Goal: Information Seeking & Learning: Learn about a topic

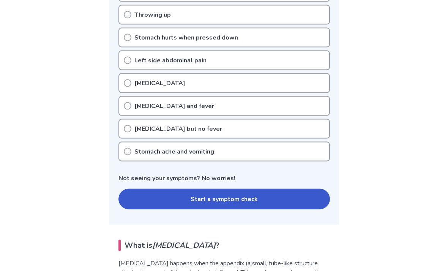
scroll to position [283, 0]
click at [144, 198] on button "Start a symptom check" at bounding box center [224, 198] width 212 height 21
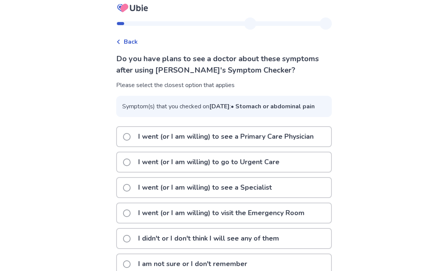
scroll to position [5, 0]
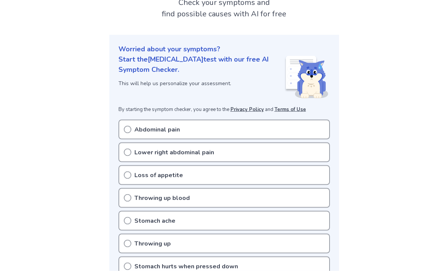
scroll to position [58, 0]
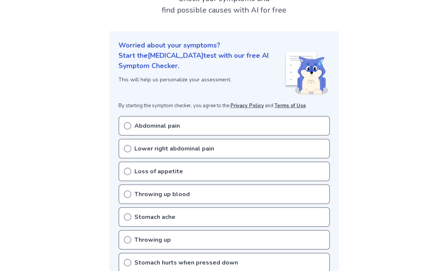
click at [131, 126] on circle at bounding box center [127, 125] width 7 height 7
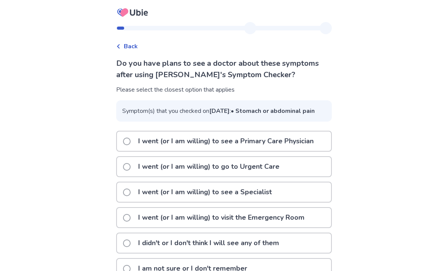
click at [127, 46] on div "Back" at bounding box center [127, 46] width 22 height 9
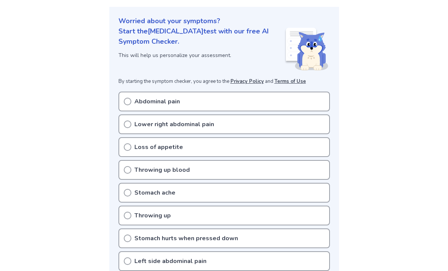
click at [125, 100] on icon at bounding box center [128, 102] width 8 height 8
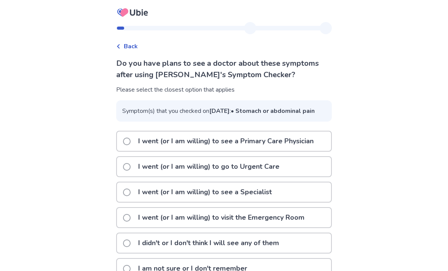
click at [135, 42] on span "Back" at bounding box center [131, 46] width 14 height 9
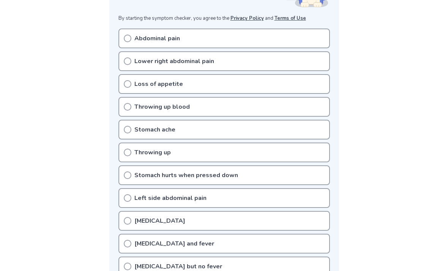
scroll to position [144, 0]
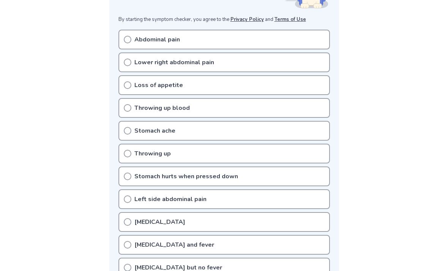
click at [148, 196] on p "Left side abdominal pain" at bounding box center [170, 198] width 72 height 9
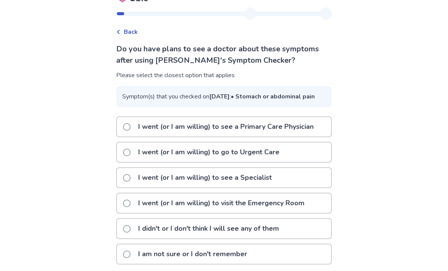
scroll to position [16, 0]
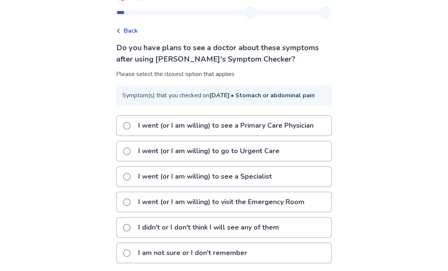
click at [145, 237] on p "I didn't or I don't think I will see any of them" at bounding box center [209, 227] width 150 height 19
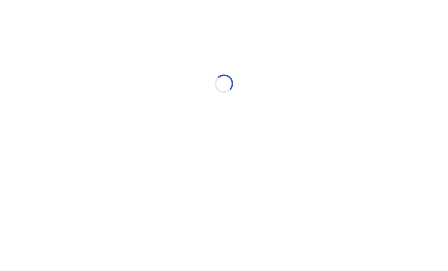
scroll to position [0, 0]
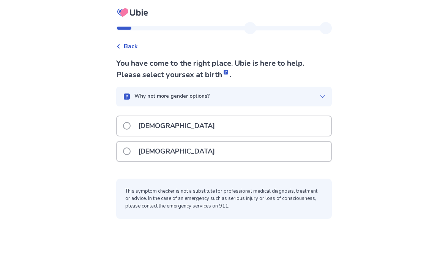
click at [137, 153] on label "[DEMOGRAPHIC_DATA]" at bounding box center [171, 151] width 96 height 19
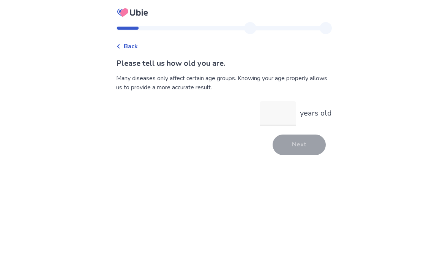
click at [267, 114] on input "years old" at bounding box center [278, 113] width 36 height 24
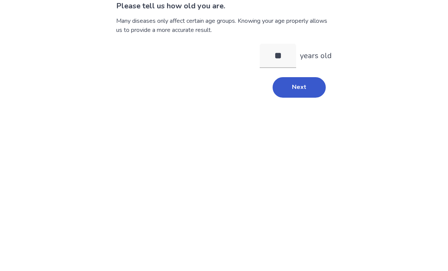
click at [299, 134] on button "Next" at bounding box center [299, 144] width 53 height 21
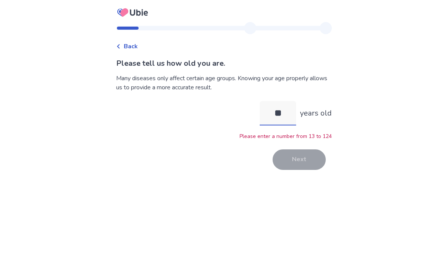
click at [279, 101] on input "**" at bounding box center [278, 113] width 36 height 24
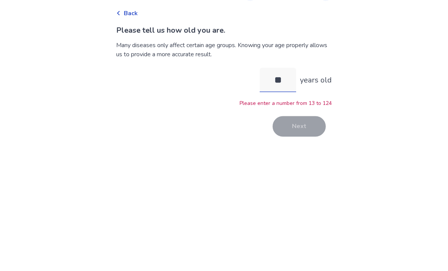
type input "*"
type input "**"
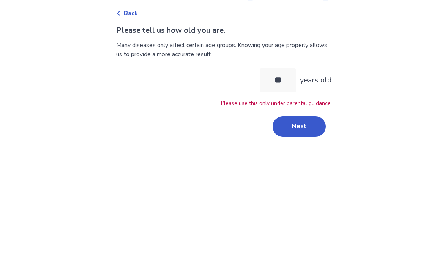
click at [308, 149] on button "Next" at bounding box center [299, 159] width 53 height 21
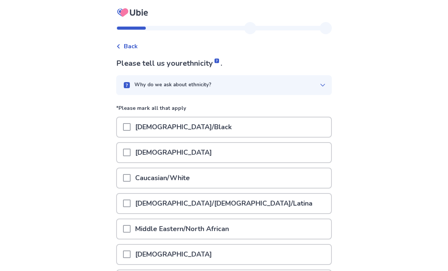
click at [166, 184] on p "Caucasian/White" at bounding box center [163, 177] width 64 height 19
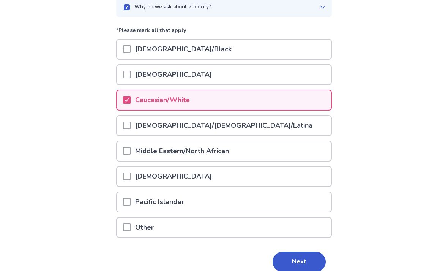
scroll to position [88, 0]
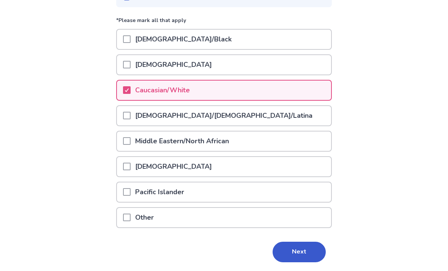
click at [284, 257] on button "Next" at bounding box center [299, 252] width 53 height 21
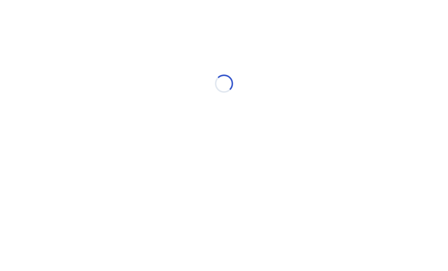
scroll to position [0, 0]
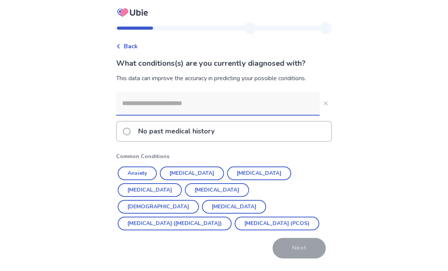
click at [253, 129] on div "No past medical history" at bounding box center [224, 131] width 214 height 19
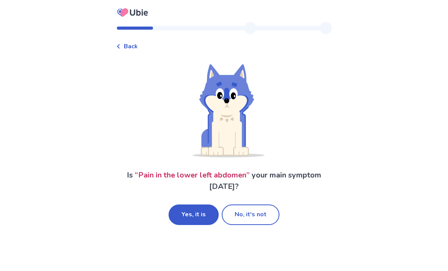
click at [200, 216] on button "Yes, it is" at bounding box center [194, 214] width 50 height 21
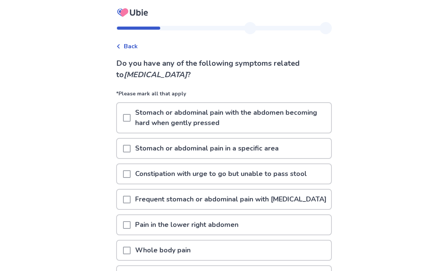
click at [131, 174] on span at bounding box center [127, 174] width 8 height 8
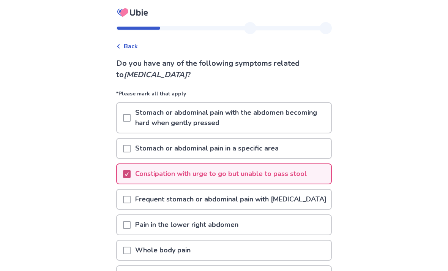
click at [131, 148] on span at bounding box center [127, 149] width 8 height 8
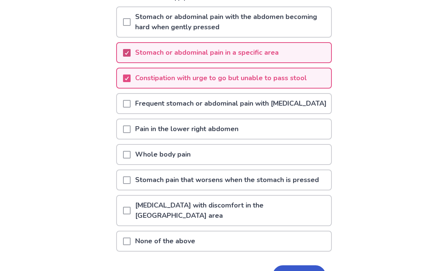
scroll to position [96, 0]
click at [287, 270] on button "Next" at bounding box center [299, 275] width 53 height 21
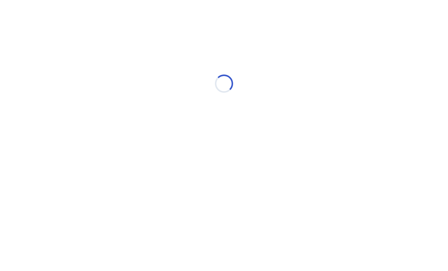
scroll to position [0, 0]
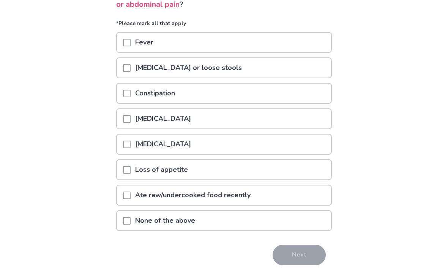
scroll to position [70, 0]
click at [128, 64] on span at bounding box center [127, 68] width 8 height 8
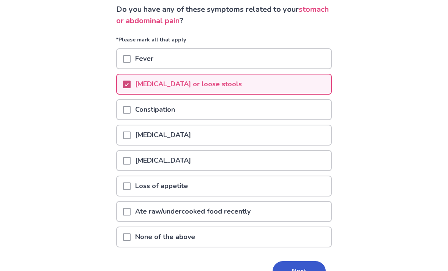
scroll to position [54, 0]
click at [298, 267] on button "Next" at bounding box center [299, 271] width 53 height 21
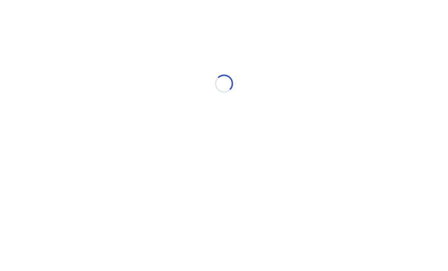
select select "*"
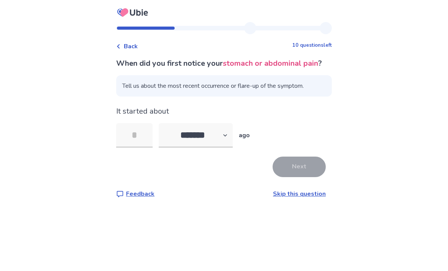
click at [141, 144] on input "tel" at bounding box center [134, 135] width 36 height 24
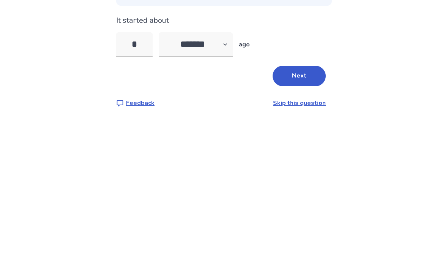
type input "*"
click at [213, 123] on select "******* ****** ******* ******** *******" at bounding box center [196, 135] width 74 height 24
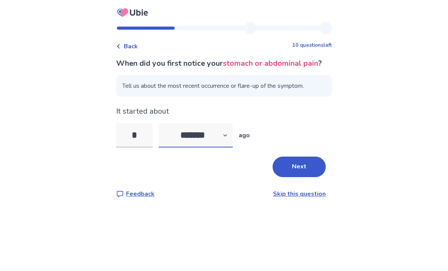
click at [197, 125] on select "******* ****** ******* ******** *******" at bounding box center [196, 135] width 74 height 24
select select "*"
click at [297, 156] on button "Next" at bounding box center [299, 166] width 53 height 21
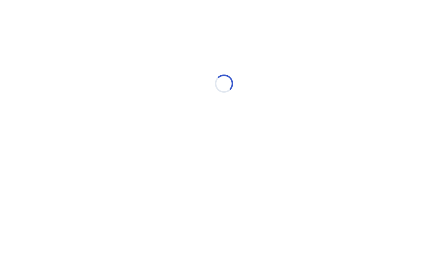
select select "*"
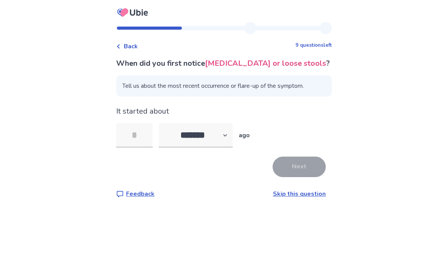
click at [146, 134] on input "tel" at bounding box center [134, 135] width 36 height 24
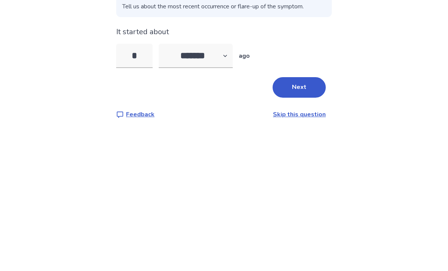
type input "*"
click at [207, 123] on select "******* ****** ******* ******** *******" at bounding box center [196, 135] width 74 height 24
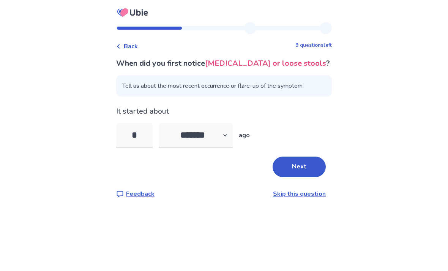
click at [299, 156] on button "Next" at bounding box center [299, 166] width 53 height 21
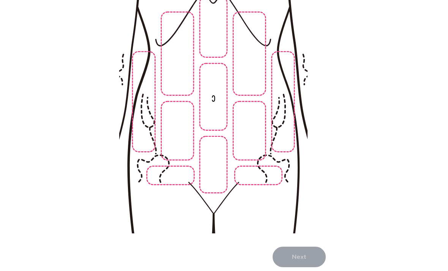
scroll to position [104, 0]
click at [284, 135] on img at bounding box center [213, 106] width 388 height 263
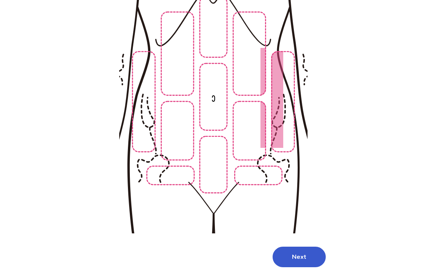
click at [254, 146] on img at bounding box center [213, 106] width 388 height 263
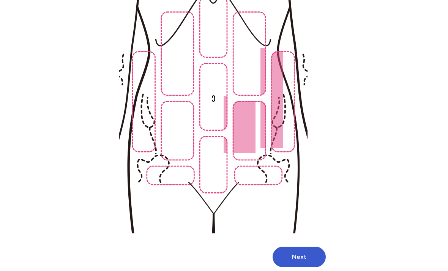
click at [266, 182] on img at bounding box center [213, 106] width 388 height 263
click at [300, 258] on button "Next" at bounding box center [299, 256] width 53 height 21
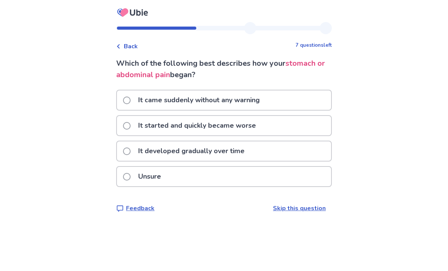
click at [139, 101] on p "It came suddenly without any warning" at bounding box center [199, 99] width 131 height 19
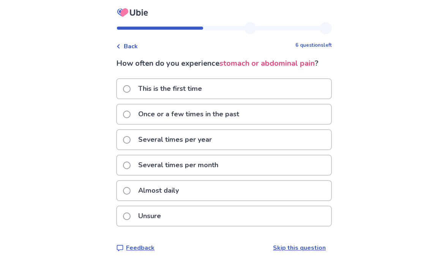
click at [131, 141] on span at bounding box center [127, 140] width 8 height 8
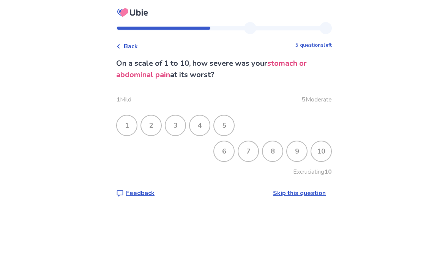
click at [128, 127] on div "1" at bounding box center [127, 125] width 20 height 20
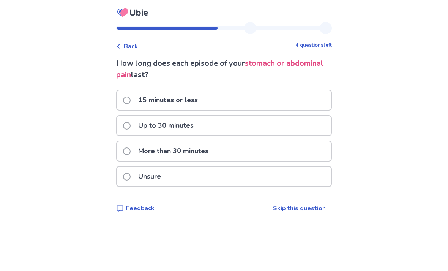
click at [131, 182] on label "Unsure" at bounding box center [144, 176] width 43 height 19
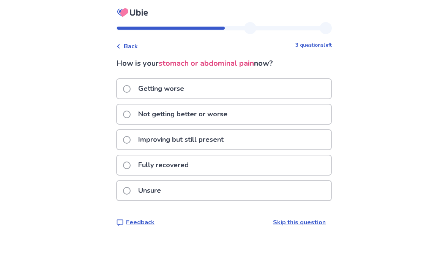
click at [129, 114] on span at bounding box center [127, 115] width 8 height 8
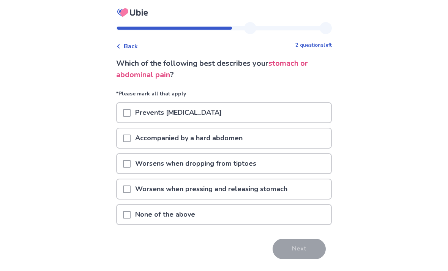
scroll to position [3, 0]
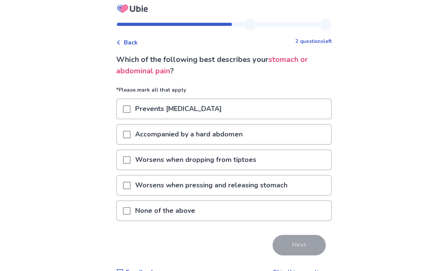
click at [66, 217] on div "Back 2 questions left Which of the following best describes your stomach or abd…" at bounding box center [224, 143] width 448 height 292
click at [131, 209] on span at bounding box center [127, 211] width 8 height 8
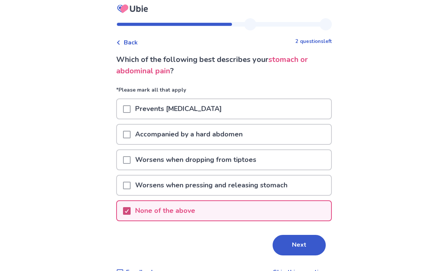
scroll to position [4, 0]
click at [300, 242] on button "Next" at bounding box center [299, 245] width 53 height 21
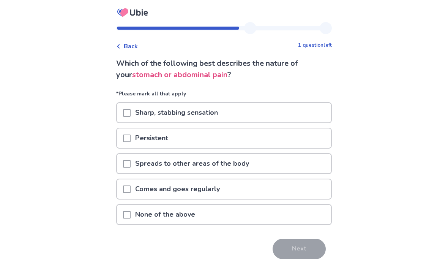
click at [129, 212] on span at bounding box center [127, 215] width 8 height 8
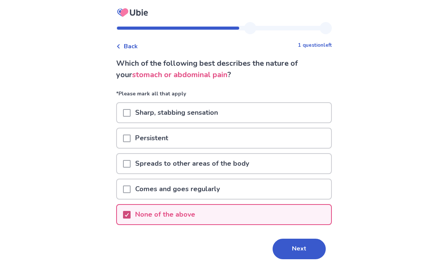
click at [301, 246] on button "Next" at bounding box center [299, 248] width 53 height 21
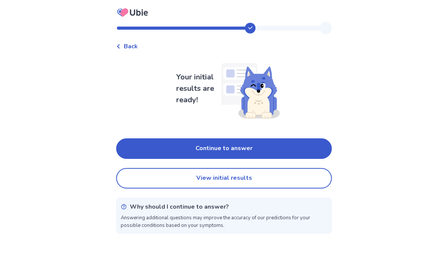
click at [274, 179] on button "View initial results" at bounding box center [224, 178] width 216 height 21
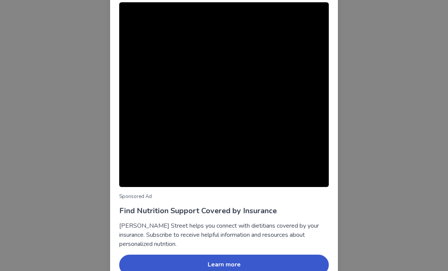
scroll to position [45, 0]
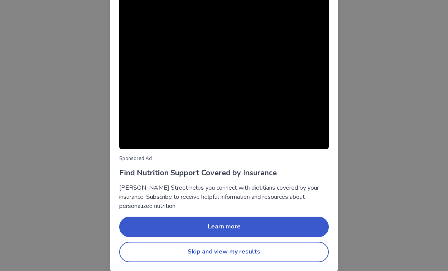
click at [232, 249] on button "Skip and view my results" at bounding box center [224, 252] width 210 height 21
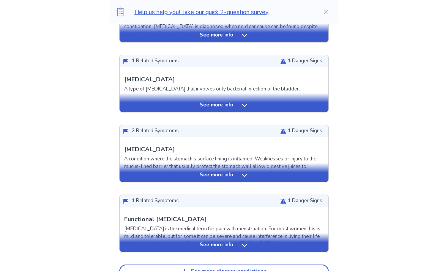
scroll to position [287, 0]
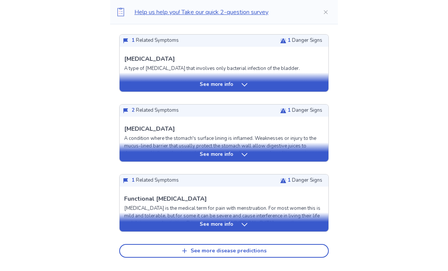
click at [272, 213] on div "See more info" at bounding box center [224, 222] width 209 height 19
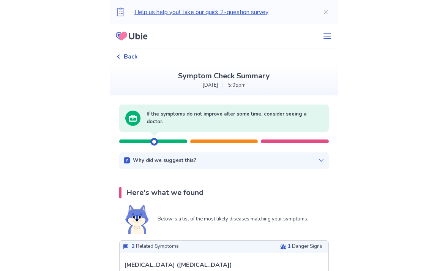
scroll to position [0, 0]
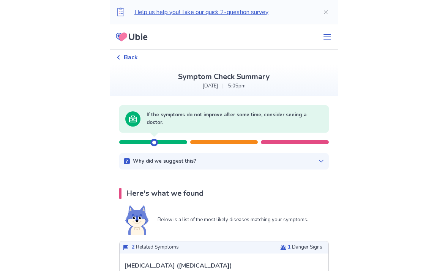
click at [295, 156] on div "Why did we suggest this? There appears to be no urgent related factors based on…" at bounding box center [224, 161] width 210 height 17
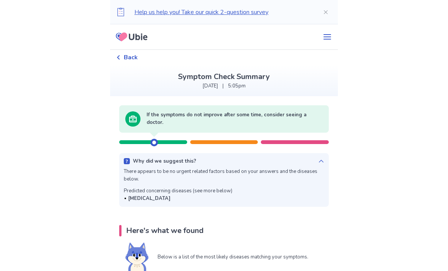
click at [318, 161] on icon at bounding box center [321, 161] width 6 height 6
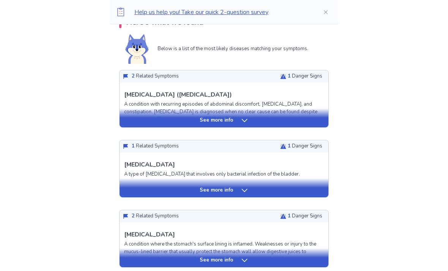
scroll to position [178, 0]
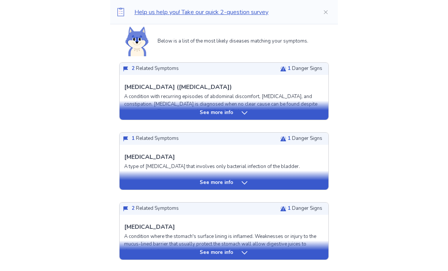
click at [308, 180] on div "See more info" at bounding box center [224, 183] width 209 height 8
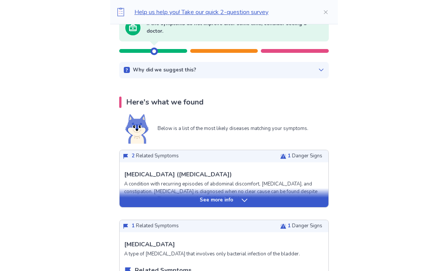
scroll to position [94, 0]
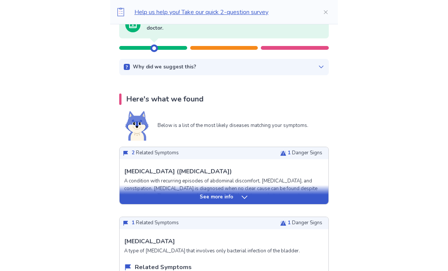
click at [302, 196] on div "See more info" at bounding box center [224, 197] width 209 height 8
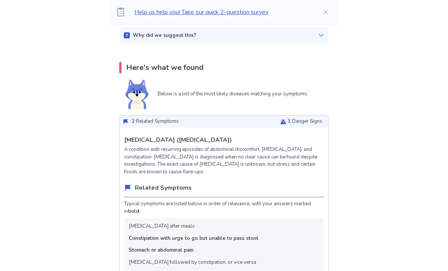
scroll to position [134, 0]
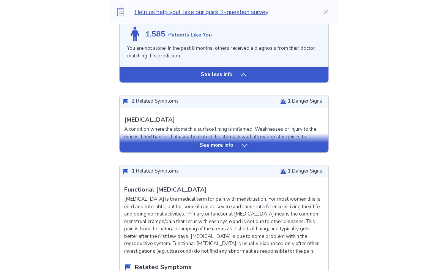
scroll to position [1530, 0]
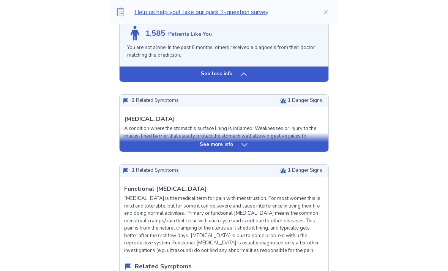
click at [297, 141] on div "See more info" at bounding box center [224, 145] width 209 height 8
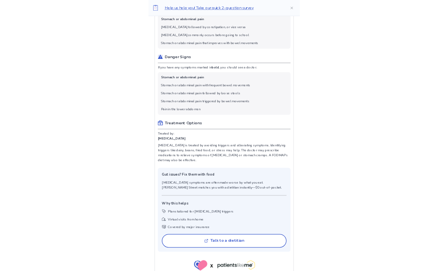
scroll to position [416, 0]
